Goal: Information Seeking & Learning: Learn about a topic

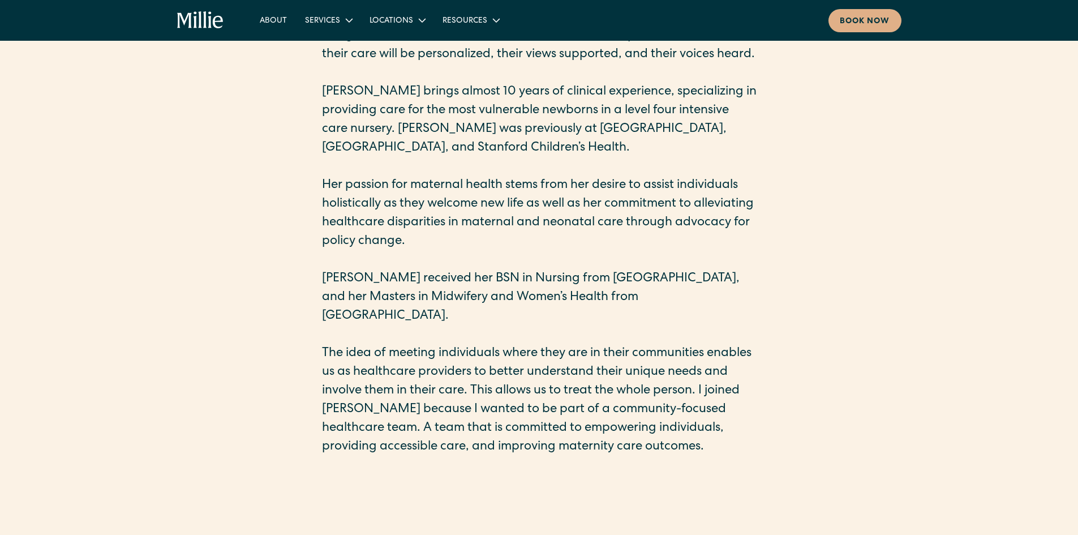
scroll to position [396, 0]
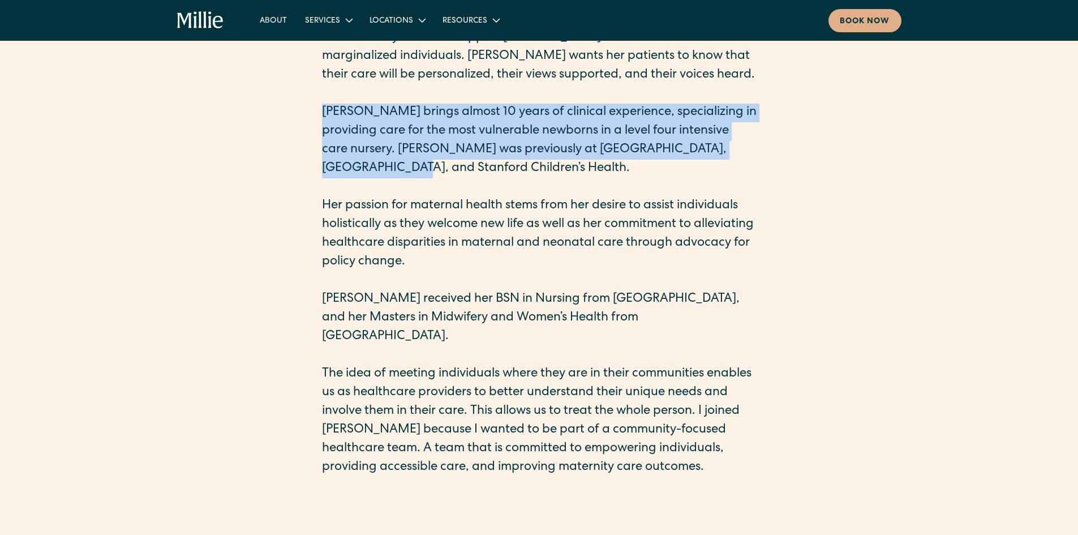
drag, startPoint x: 322, startPoint y: 109, endPoint x: 562, endPoint y: 177, distance: 249.2
click at [562, 177] on p "[PERSON_NAME] brings almost 10 years of clinical experience, specializing in pr…" at bounding box center [539, 141] width 434 height 75
click at [494, 150] on p "[PERSON_NAME] brings almost 10 years of clinical experience, specializing in pr…" at bounding box center [539, 141] width 434 height 75
click at [541, 141] on p "[PERSON_NAME] brings almost 10 years of clinical experience, specializing in pr…" at bounding box center [539, 141] width 434 height 75
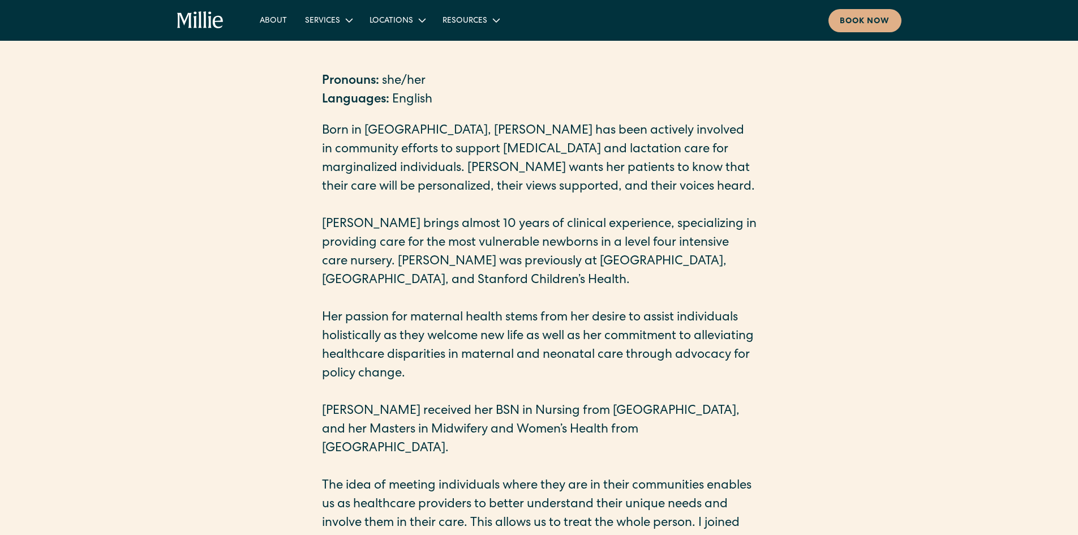
scroll to position [283, 0]
drag, startPoint x: 470, startPoint y: 318, endPoint x: 482, endPoint y: 316, distance: 12.2
click at [472, 317] on p "Her passion for maternal health stems from her desire to assist individuals hol…" at bounding box center [539, 347] width 434 height 75
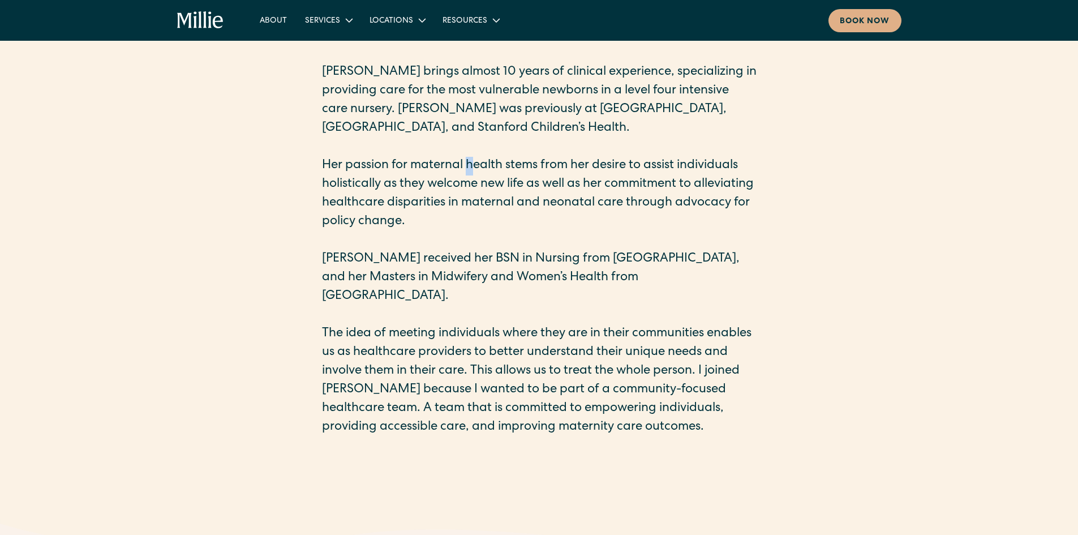
scroll to position [452, 0]
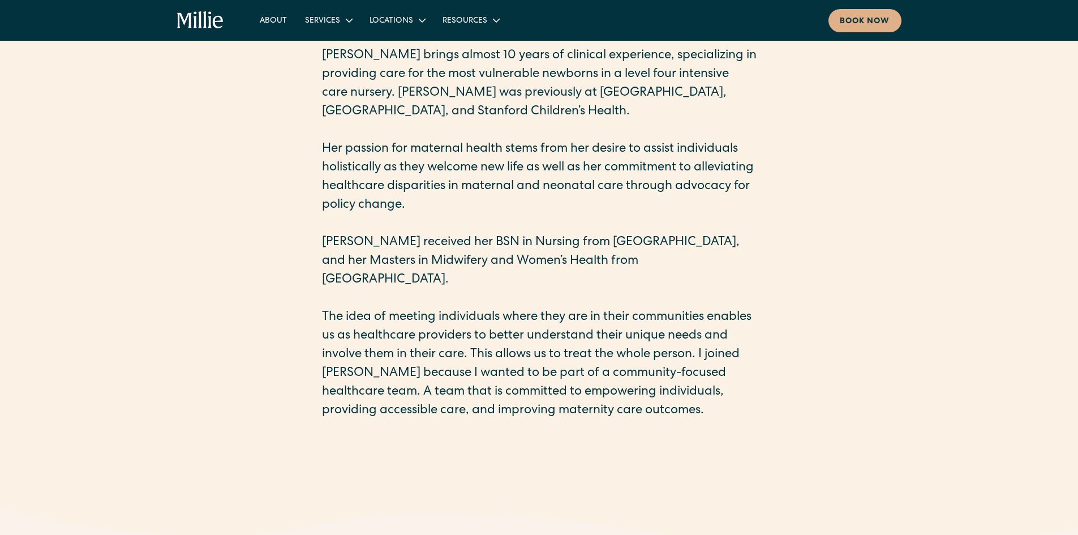
click at [692, 308] on p "The idea of meeting individuals where they are in their communities enables us …" at bounding box center [539, 364] width 434 height 112
drag, startPoint x: 508, startPoint y: 326, endPoint x: 604, endPoint y: 342, distance: 97.4
click at [510, 326] on p "The idea of meeting individuals where they are in their communities enables us …" at bounding box center [539, 364] width 434 height 112
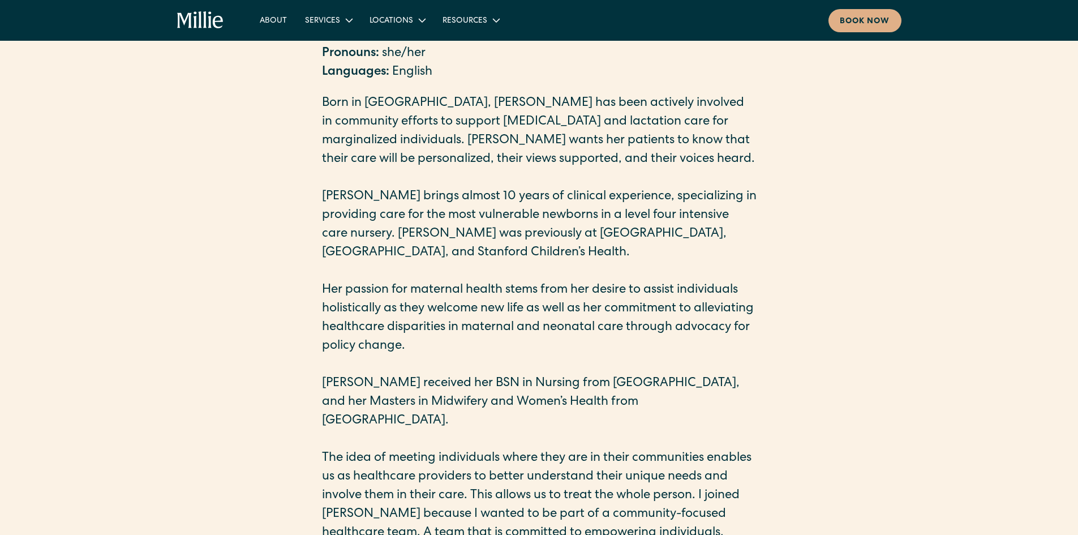
scroll to position [170, 0]
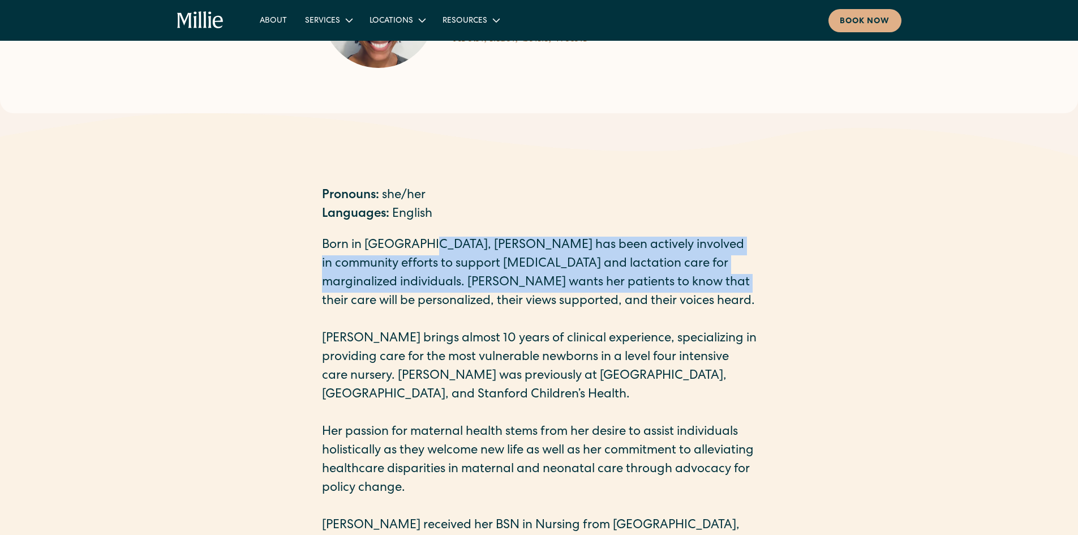
drag, startPoint x: 432, startPoint y: 246, endPoint x: 455, endPoint y: 257, distance: 26.3
click at [693, 282] on p "Born in [GEOGRAPHIC_DATA], [PERSON_NAME] has been actively involved in communit…" at bounding box center [539, 273] width 434 height 75
click at [455, 257] on p "Born in [GEOGRAPHIC_DATA], [PERSON_NAME] has been actively involved in communit…" at bounding box center [539, 273] width 434 height 75
drag, startPoint x: 408, startPoint y: 262, endPoint x: 389, endPoint y: 265, distance: 19.5
click at [407, 262] on p "Born in [GEOGRAPHIC_DATA], [PERSON_NAME] has been actively involved in communit…" at bounding box center [539, 273] width 434 height 75
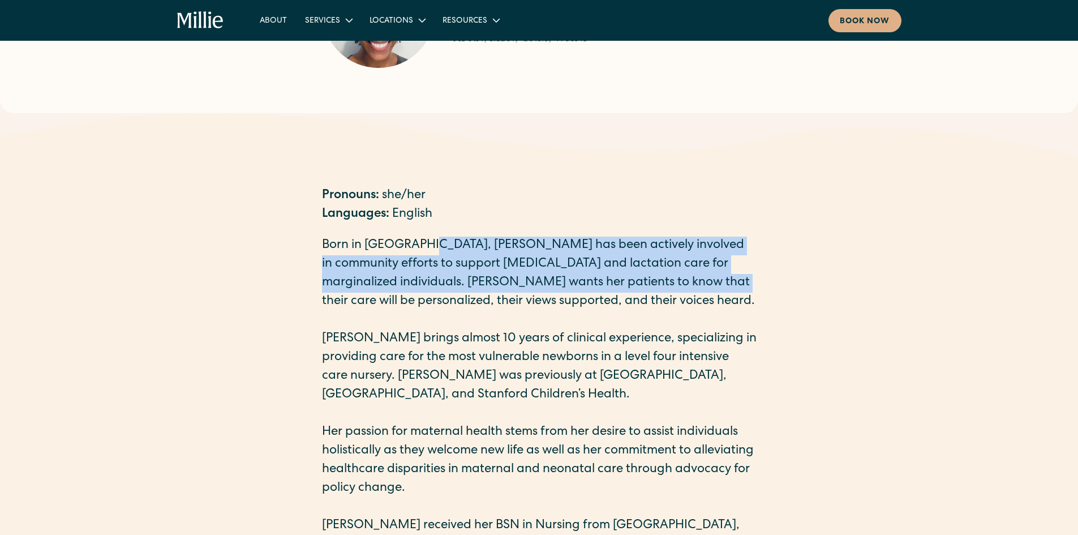
click at [378, 262] on p "Born in [GEOGRAPHIC_DATA], [PERSON_NAME] has been actively involved in communit…" at bounding box center [539, 273] width 434 height 75
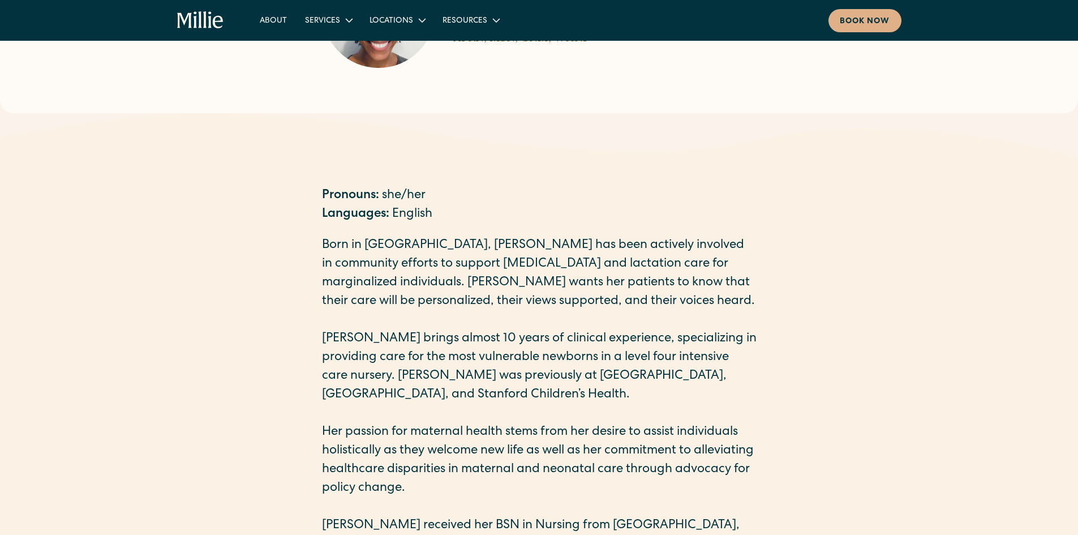
click at [614, 271] on p "Born in [GEOGRAPHIC_DATA], [PERSON_NAME] has been actively involved in communit…" at bounding box center [539, 273] width 434 height 75
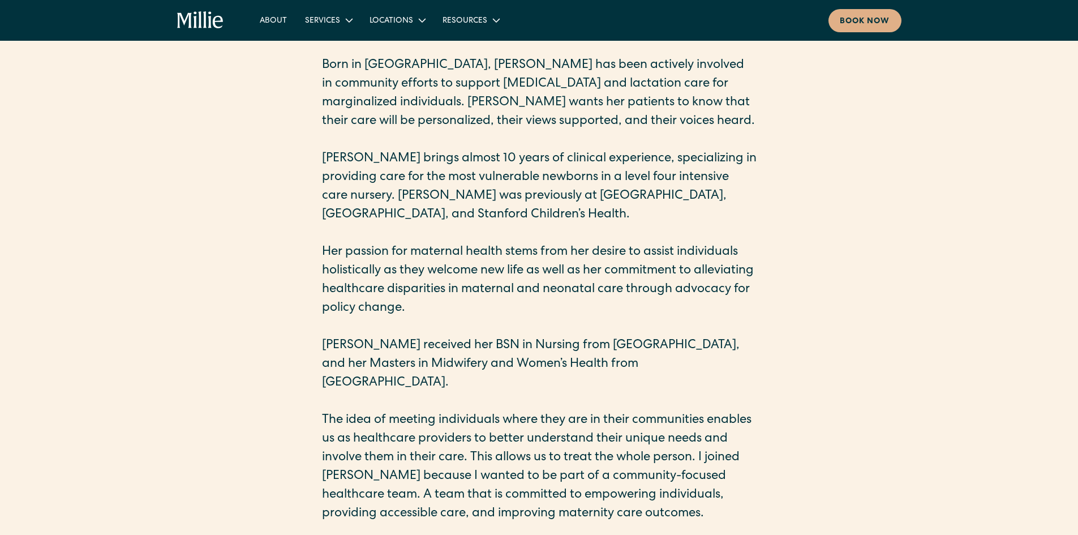
scroll to position [339, 0]
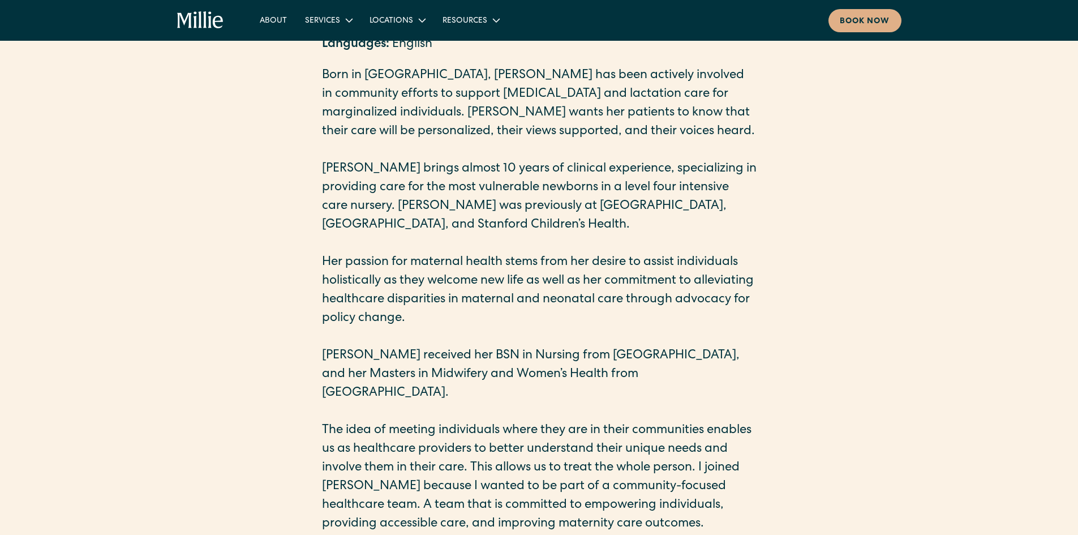
click at [604, 318] on p "Her passion for maternal health stems from her desire to assist individuals hol…" at bounding box center [539, 290] width 434 height 75
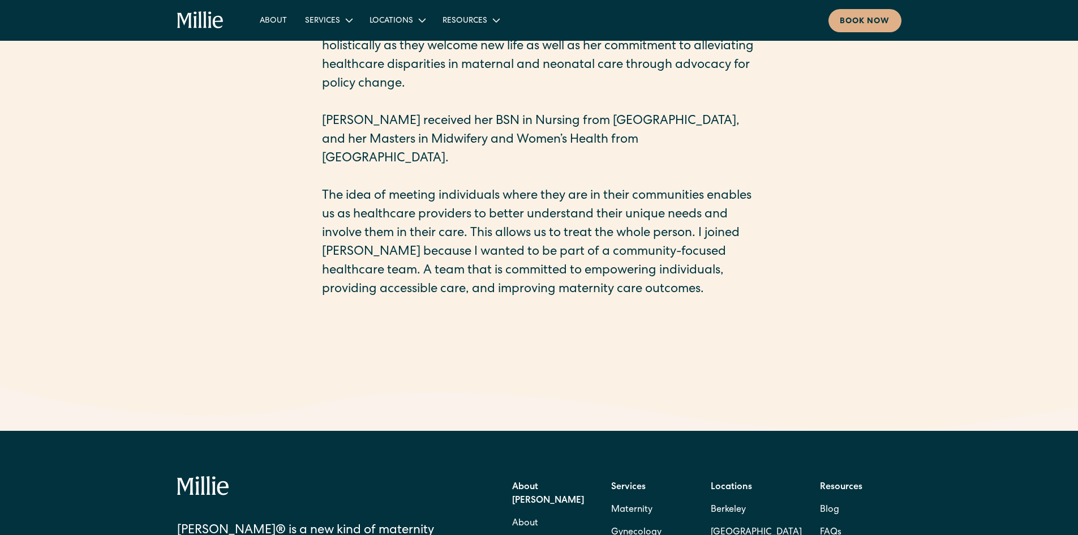
scroll to position [622, 0]
